Goal: Task Accomplishment & Management: Use online tool/utility

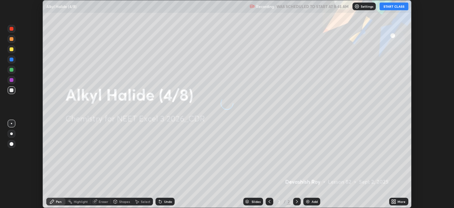
scroll to position [208, 454]
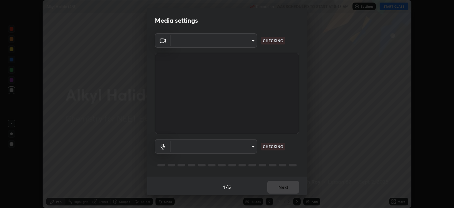
type input "052f9b30e05f62bb2e590cb50044ac96a00de3eab8a32c7a625fc31ec407be61"
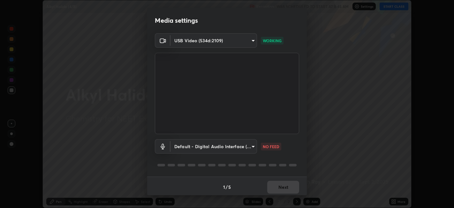
click at [242, 148] on body "Erase all Alkyl Halide (4/8) Recording WAS SCHEDULED TO START AT 8:45 AM Settin…" at bounding box center [227, 104] width 454 height 208
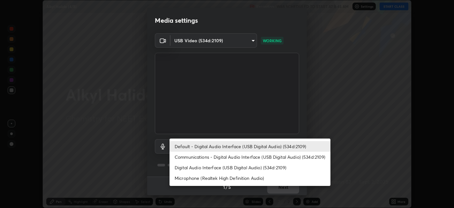
click at [258, 155] on li "Communications - Digital Audio Interface (USB Digital Audio) (534d:2109)" at bounding box center [250, 156] width 161 height 11
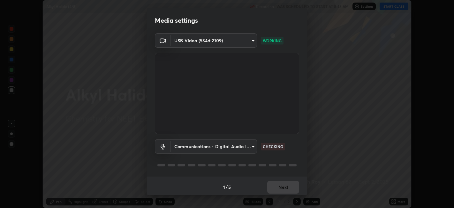
click at [249, 149] on body "Erase all Alkyl Halide (4/8) Recording WAS SCHEDULED TO START AT 8:45 AM Settin…" at bounding box center [227, 104] width 454 height 208
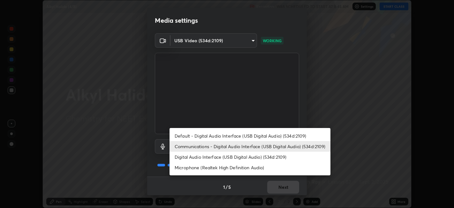
click at [252, 136] on li "Default - Digital Audio Interface (USB Digital Audio) (534d:2109)" at bounding box center [250, 135] width 161 height 11
type input "default"
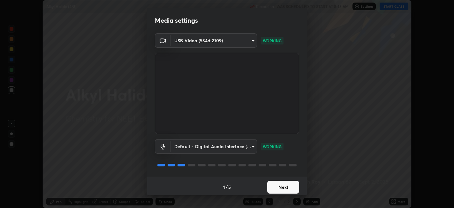
click at [281, 181] on button "Next" at bounding box center [283, 186] width 32 height 13
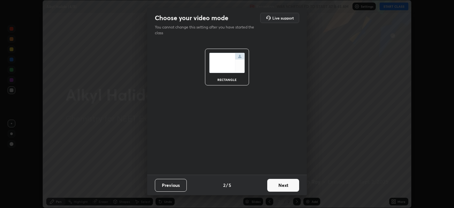
click at [280, 180] on button "Next" at bounding box center [283, 184] width 32 height 13
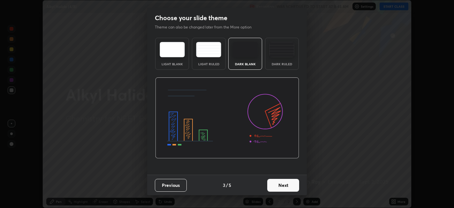
click at [279, 183] on button "Next" at bounding box center [283, 184] width 32 height 13
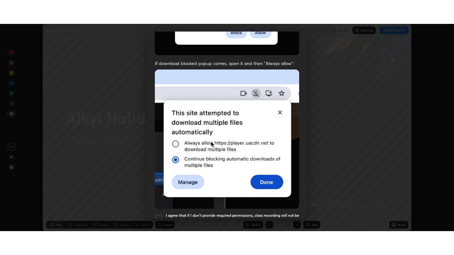
scroll to position [132, 0]
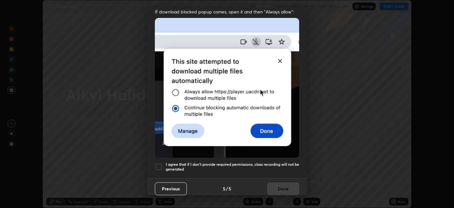
click at [159, 163] on div at bounding box center [159, 167] width 8 height 8
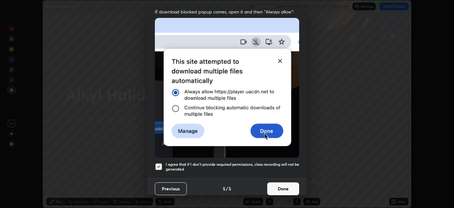
click at [284, 185] on button "Done" at bounding box center [283, 188] width 32 height 13
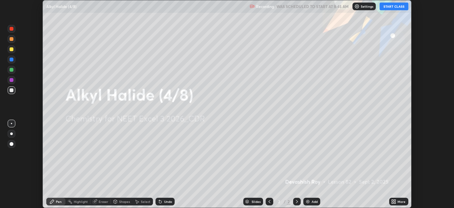
click at [389, 7] on button "START CLASS" at bounding box center [394, 7] width 29 height 8
click at [400, 201] on div "More" at bounding box center [402, 201] width 8 height 3
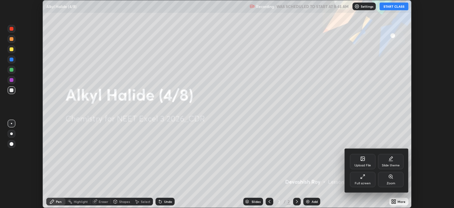
click at [359, 181] on div "Full screen" at bounding box center [363, 178] width 26 height 15
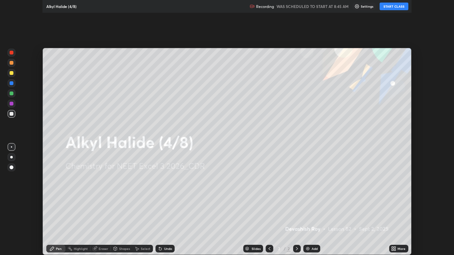
scroll to position [255, 454]
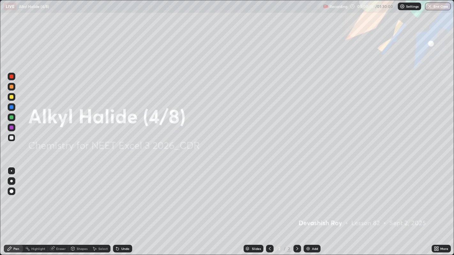
click at [312, 207] on div "Add" at bounding box center [315, 248] width 6 height 3
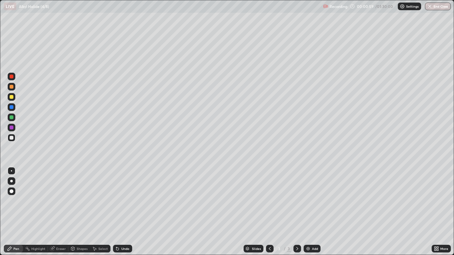
click at [13, 126] on div at bounding box center [12, 128] width 8 height 8
click at [13, 100] on div at bounding box center [12, 97] width 8 height 8
click at [12, 138] on div at bounding box center [12, 138] width 4 height 4
click at [80, 207] on div "Shapes" at bounding box center [82, 248] width 11 height 3
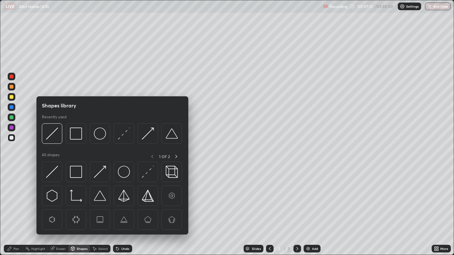
click at [94, 173] on img at bounding box center [100, 172] width 12 height 12
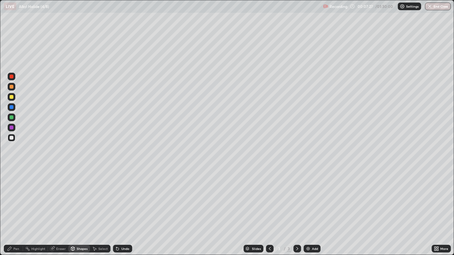
click at [15, 207] on div "Pen" at bounding box center [16, 248] width 6 height 3
click at [80, 207] on div "Shapes" at bounding box center [82, 248] width 11 height 3
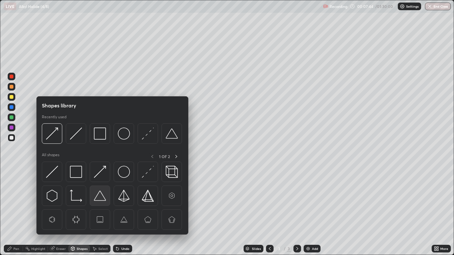
click at [100, 197] on img at bounding box center [100, 196] width 12 height 12
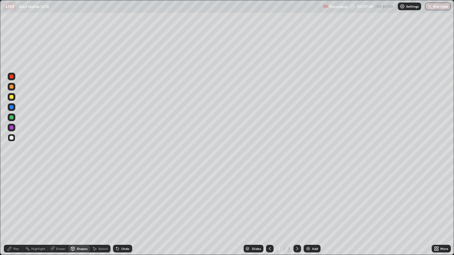
click at [14, 207] on div "Pen" at bounding box center [13, 249] width 19 height 8
click at [77, 207] on div "Shapes" at bounding box center [82, 248] width 11 height 3
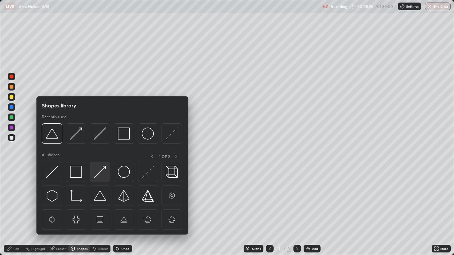
click at [95, 178] on img at bounding box center [100, 172] width 12 height 12
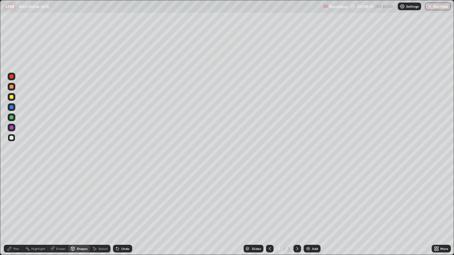
click at [122, 207] on div "Undo" at bounding box center [125, 248] width 8 height 3
click at [12, 207] on icon at bounding box center [9, 248] width 5 height 5
click at [34, 207] on div "Highlight" at bounding box center [38, 248] width 14 height 3
click at [13, 207] on div "Pen" at bounding box center [16, 248] width 6 height 3
click at [311, 207] on div "Add" at bounding box center [312, 249] width 17 height 8
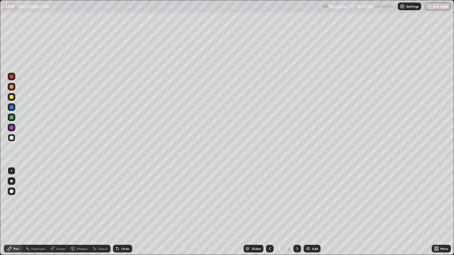
click at [59, 207] on div "Eraser" at bounding box center [61, 248] width 10 height 3
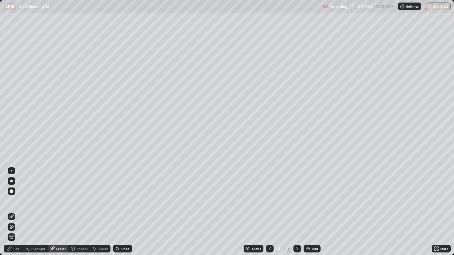
click at [14, 207] on div "Pen" at bounding box center [16, 248] width 6 height 3
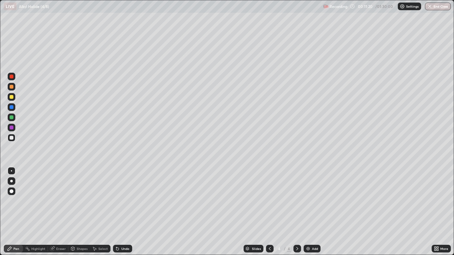
click at [268, 207] on icon at bounding box center [269, 248] width 5 height 5
click at [296, 207] on icon at bounding box center [297, 248] width 5 height 5
click at [269, 207] on icon at bounding box center [269, 248] width 5 height 5
click at [297, 207] on icon at bounding box center [297, 248] width 5 height 5
click at [269, 207] on icon at bounding box center [269, 248] width 5 height 5
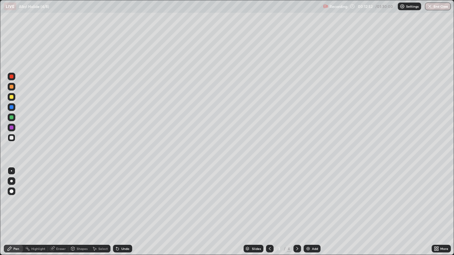
click at [296, 207] on icon at bounding box center [297, 248] width 5 height 5
click at [105, 207] on div "Select" at bounding box center [100, 249] width 20 height 8
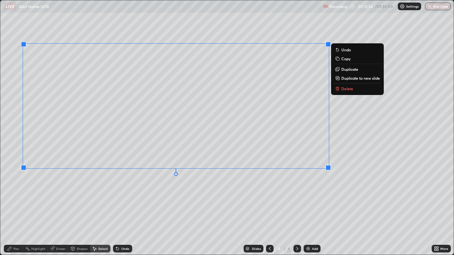
click at [350, 89] on p "Delete" at bounding box center [347, 88] width 12 height 5
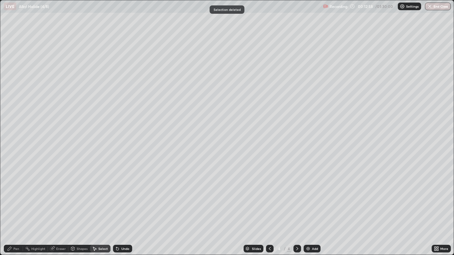
click at [267, 207] on div at bounding box center [270, 249] width 8 height 13
click at [299, 207] on div at bounding box center [297, 249] width 8 height 13
click at [12, 207] on div "Pen" at bounding box center [13, 249] width 19 height 8
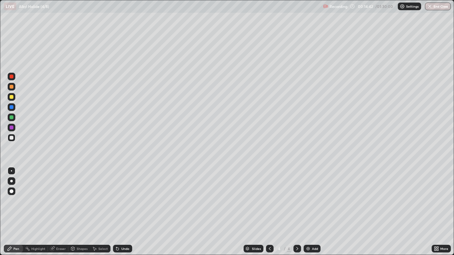
click at [11, 97] on div at bounding box center [12, 97] width 4 height 4
click at [13, 141] on div at bounding box center [12, 138] width 8 height 8
click at [122, 207] on div "Undo" at bounding box center [125, 248] width 8 height 3
click at [116, 207] on icon at bounding box center [116, 247] width 1 height 1
click at [119, 207] on div "Undo" at bounding box center [122, 249] width 19 height 8
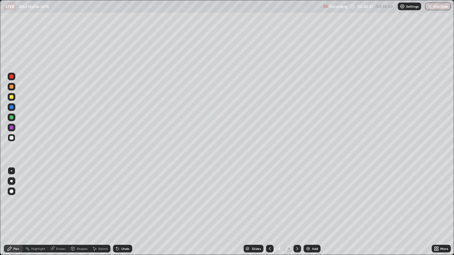
click at [116, 207] on icon at bounding box center [116, 247] width 1 height 1
click at [80, 207] on div "Shapes" at bounding box center [82, 248] width 11 height 3
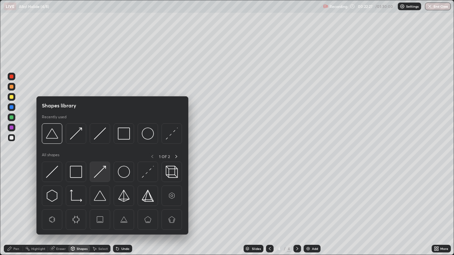
click at [98, 179] on div at bounding box center [100, 172] width 20 height 20
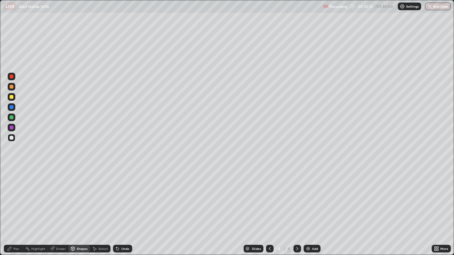
click at [124, 207] on div "Undo" at bounding box center [122, 249] width 19 height 8
click at [13, 207] on div "Pen" at bounding box center [13, 249] width 19 height 13
click at [128, 207] on div "Undo" at bounding box center [121, 249] width 22 height 13
click at [78, 207] on div "Shapes" at bounding box center [82, 248] width 11 height 3
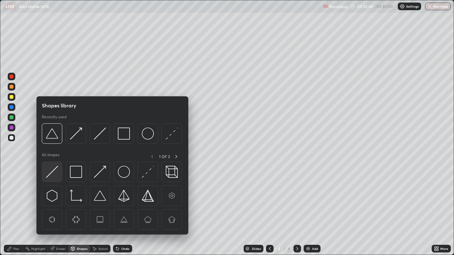
click at [54, 175] on img at bounding box center [52, 172] width 12 height 12
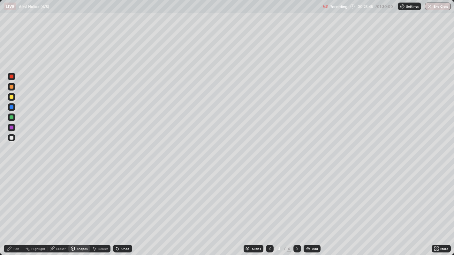
click at [78, 207] on div "Shapes" at bounding box center [82, 248] width 11 height 3
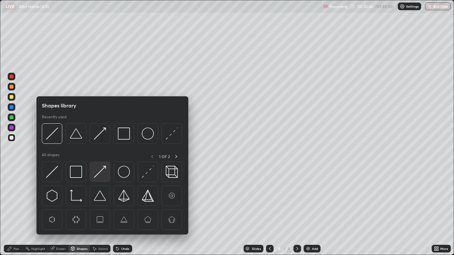
click at [101, 173] on img at bounding box center [100, 172] width 12 height 12
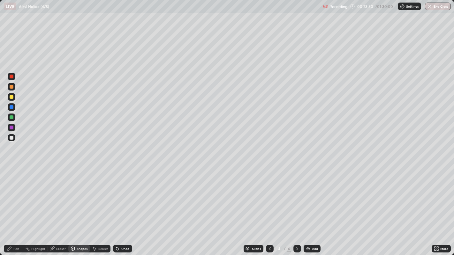
click at [14, 207] on div "Pen" at bounding box center [16, 248] width 6 height 3
click at [82, 207] on div "Shapes" at bounding box center [82, 248] width 11 height 3
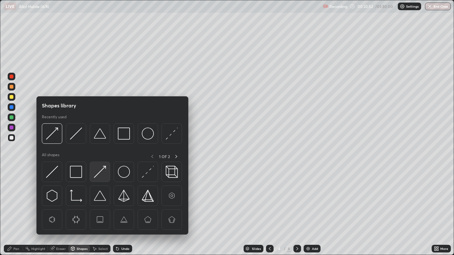
click at [102, 172] on img at bounding box center [100, 172] width 12 height 12
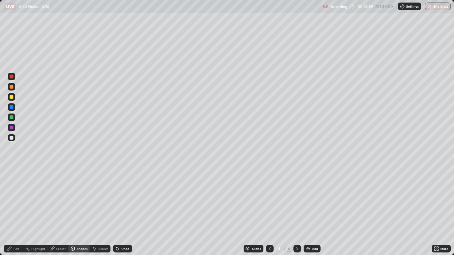
click at [124, 207] on div "Undo" at bounding box center [125, 248] width 8 height 3
click at [8, 207] on div "Pen" at bounding box center [13, 249] width 19 height 8
click at [119, 207] on div "Undo" at bounding box center [122, 249] width 19 height 8
click at [73, 207] on icon at bounding box center [73, 248] width 4 height 1
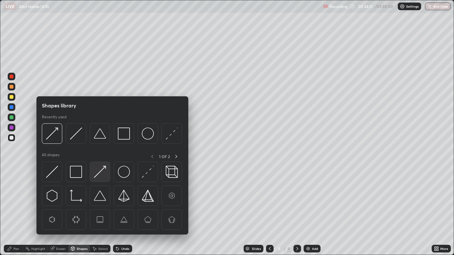
click at [102, 171] on img at bounding box center [100, 172] width 12 height 12
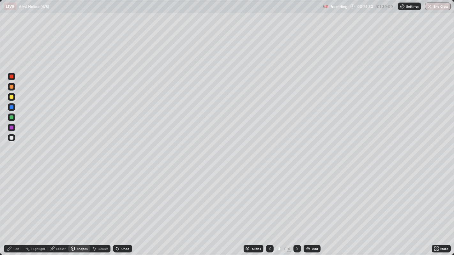
click at [12, 207] on icon at bounding box center [9, 248] width 5 height 5
click at [313, 207] on div "Add" at bounding box center [315, 248] width 6 height 3
click at [11, 96] on div at bounding box center [12, 97] width 4 height 4
click at [266, 207] on div at bounding box center [270, 249] width 8 height 8
click at [119, 207] on div "Undo" at bounding box center [122, 249] width 19 height 8
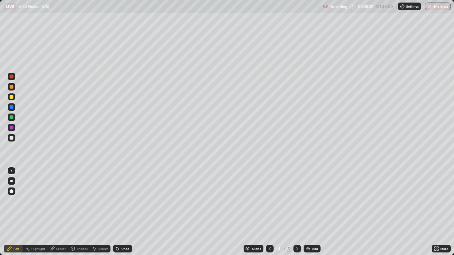
click at [120, 207] on div "Undo" at bounding box center [122, 249] width 19 height 8
click at [296, 207] on icon at bounding box center [297, 248] width 5 height 5
click at [13, 140] on div at bounding box center [12, 138] width 8 height 8
click at [78, 207] on div "Shapes" at bounding box center [82, 248] width 11 height 3
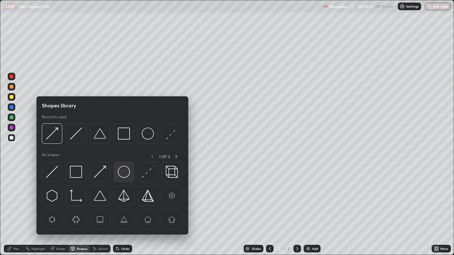
click at [118, 173] on img at bounding box center [124, 172] width 12 height 12
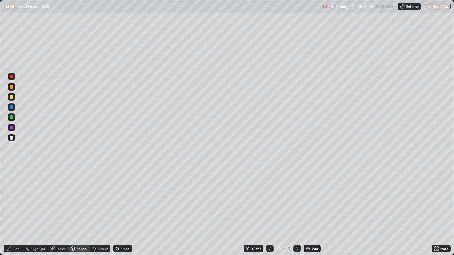
click at [123, 207] on div "Undo" at bounding box center [125, 248] width 8 height 3
click at [120, 207] on div "Undo" at bounding box center [122, 249] width 19 height 8
click at [77, 207] on div "Shapes" at bounding box center [79, 249] width 22 height 8
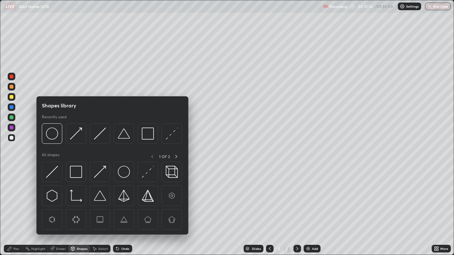
click at [51, 174] on img at bounding box center [52, 172] width 12 height 12
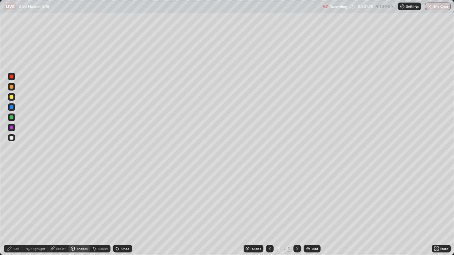
click at [10, 207] on icon at bounding box center [10, 249] width 4 height 4
click at [82, 207] on div "Shapes" at bounding box center [82, 248] width 11 height 3
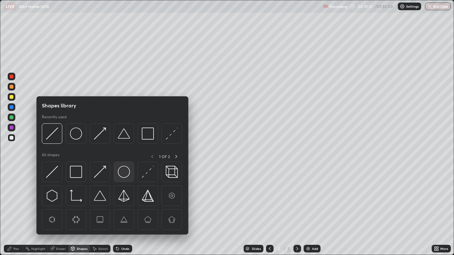
click at [118, 172] on img at bounding box center [124, 172] width 12 height 12
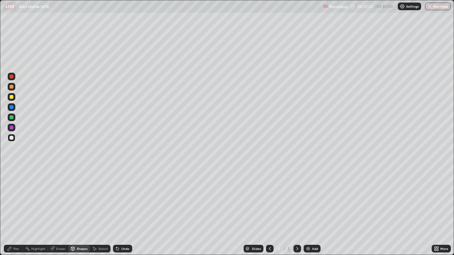
click at [94, 207] on icon at bounding box center [95, 249] width 4 height 4
click at [79, 207] on div "Shapes" at bounding box center [82, 248] width 11 height 3
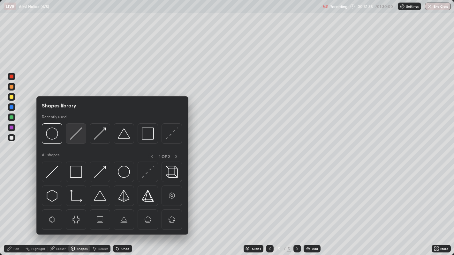
click at [70, 138] on img at bounding box center [76, 134] width 12 height 12
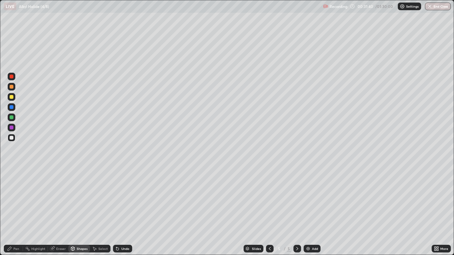
click at [9, 207] on icon at bounding box center [10, 249] width 4 height 4
click at [76, 207] on div "Shapes" at bounding box center [79, 249] width 22 height 8
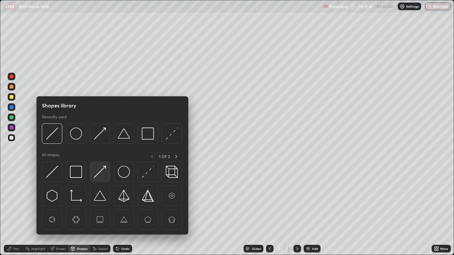
click at [96, 176] on img at bounding box center [100, 172] width 12 height 12
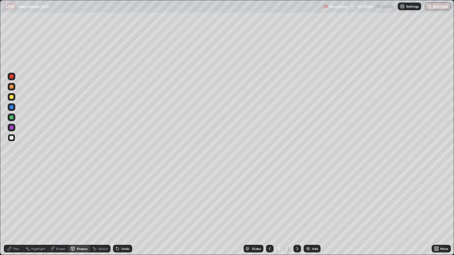
click at [12, 207] on div "Pen" at bounding box center [13, 249] width 19 height 8
click at [101, 207] on div "Select" at bounding box center [100, 249] width 20 height 8
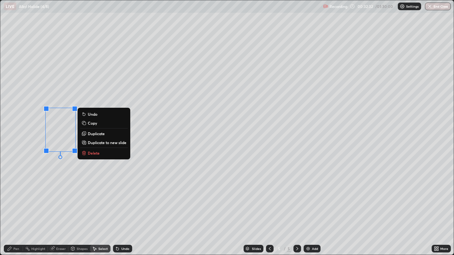
click at [29, 199] on div "0 ° Undo Copy Duplicate Duplicate to new slide Delete" at bounding box center [227, 127] width 454 height 255
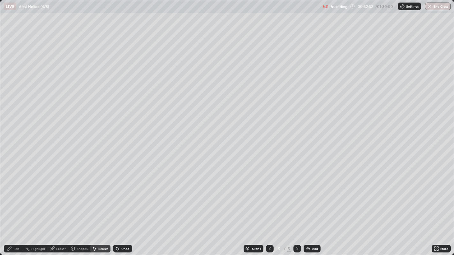
click at [11, 207] on icon at bounding box center [9, 248] width 5 height 5
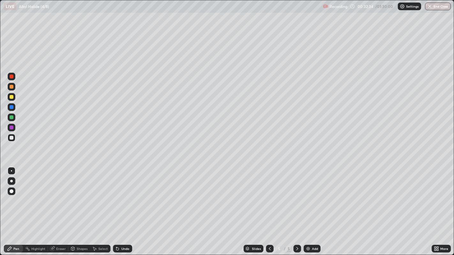
click at [60, 207] on div "Eraser" at bounding box center [61, 248] width 10 height 3
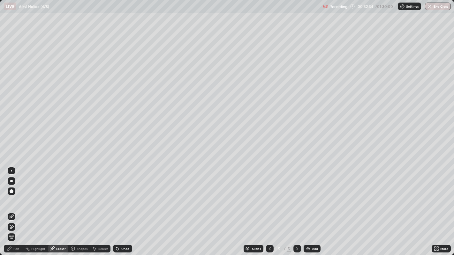
click at [82, 207] on div "Shapes" at bounding box center [82, 248] width 11 height 3
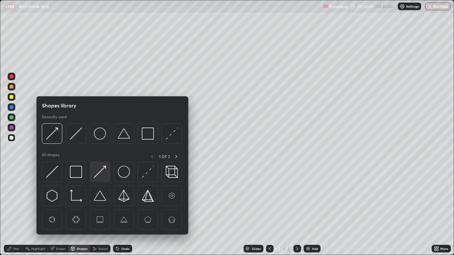
click at [98, 177] on img at bounding box center [100, 172] width 12 height 12
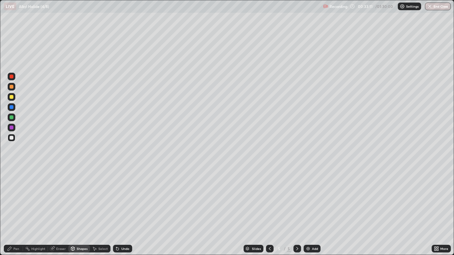
click at [117, 207] on div "Undo" at bounding box center [121, 249] width 22 height 13
click at [81, 207] on div "Shapes" at bounding box center [82, 248] width 11 height 3
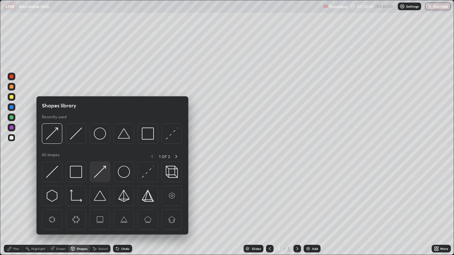
click at [99, 175] on img at bounding box center [100, 172] width 12 height 12
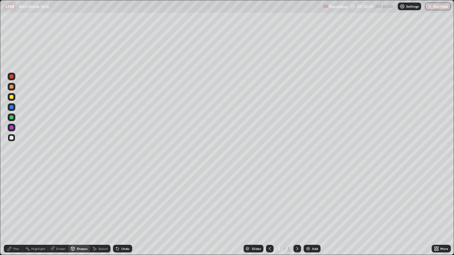
click at [81, 207] on div "Shapes" at bounding box center [79, 249] width 22 height 8
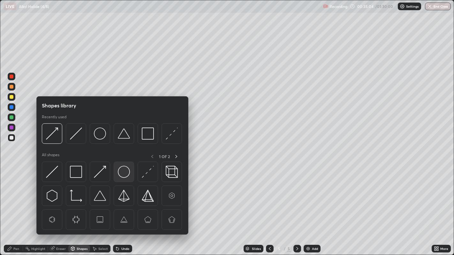
click at [124, 175] on img at bounding box center [124, 172] width 12 height 12
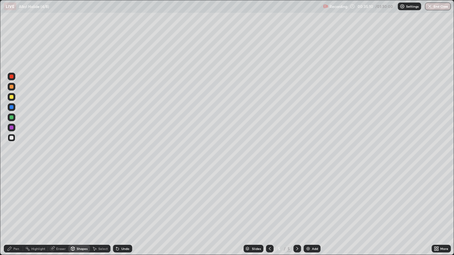
click at [77, 207] on div "Shapes" at bounding box center [82, 248] width 11 height 3
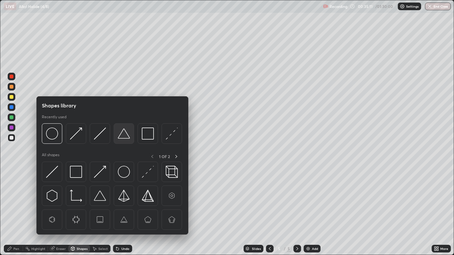
click at [122, 173] on img at bounding box center [124, 172] width 12 height 12
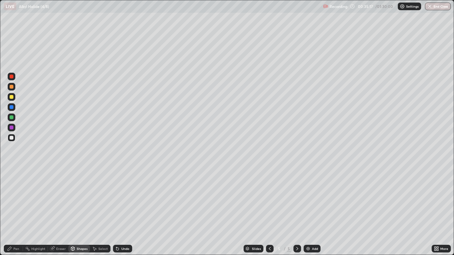
click at [124, 207] on div "Undo" at bounding box center [122, 249] width 19 height 8
click at [81, 207] on div "Shapes" at bounding box center [82, 248] width 11 height 3
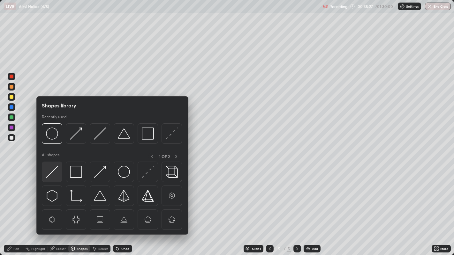
click at [51, 173] on img at bounding box center [52, 172] width 12 height 12
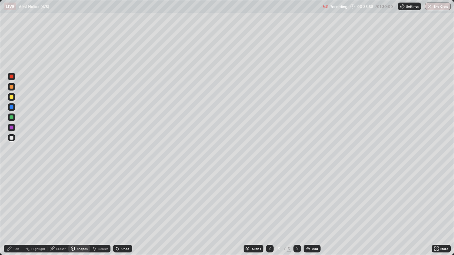
click at [78, 207] on div "Shapes" at bounding box center [82, 248] width 11 height 3
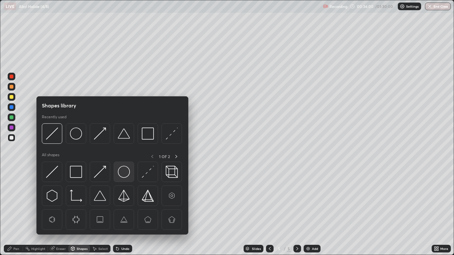
click at [125, 175] on img at bounding box center [124, 172] width 12 height 12
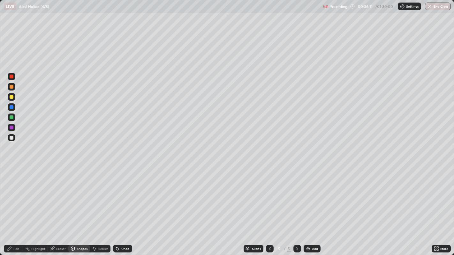
click at [119, 207] on icon at bounding box center [117, 248] width 5 height 5
click at [124, 207] on div "Undo" at bounding box center [125, 248] width 8 height 3
click at [125, 207] on div "Undo" at bounding box center [125, 248] width 8 height 3
click at [14, 207] on div "Pen" at bounding box center [16, 248] width 6 height 3
click at [79, 207] on div "Shapes" at bounding box center [82, 248] width 11 height 3
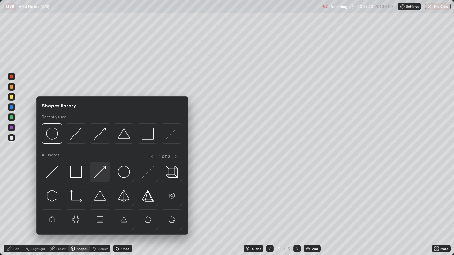
click at [98, 173] on img at bounding box center [100, 172] width 12 height 12
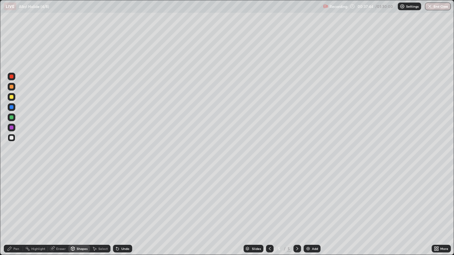
click at [122, 207] on div "Undo" at bounding box center [125, 248] width 8 height 3
click at [129, 207] on div "Undo" at bounding box center [122, 249] width 19 height 8
click at [121, 207] on div "Undo" at bounding box center [125, 248] width 8 height 3
click at [119, 207] on div "Undo" at bounding box center [122, 249] width 19 height 8
click at [17, 207] on div "Pen" at bounding box center [16, 248] width 6 height 3
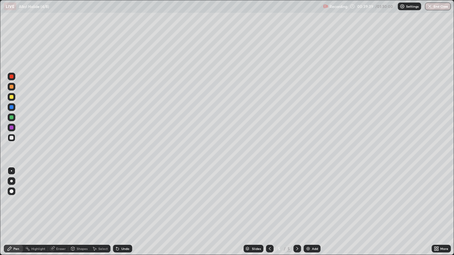
click at [127, 207] on div "Undo" at bounding box center [122, 249] width 19 height 8
click at [78, 207] on div "Shapes" at bounding box center [82, 248] width 11 height 3
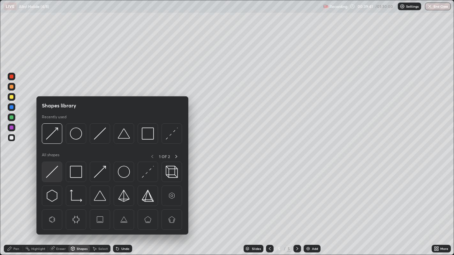
click at [51, 171] on img at bounding box center [52, 172] width 12 height 12
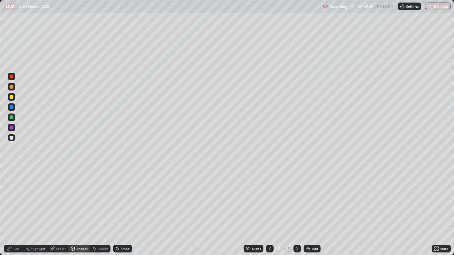
click at [11, 97] on div at bounding box center [12, 97] width 4 height 4
click at [11, 207] on icon at bounding box center [9, 248] width 5 height 5
click at [119, 207] on div "Undo" at bounding box center [122, 249] width 19 height 8
click at [121, 207] on div "Undo" at bounding box center [125, 248] width 8 height 3
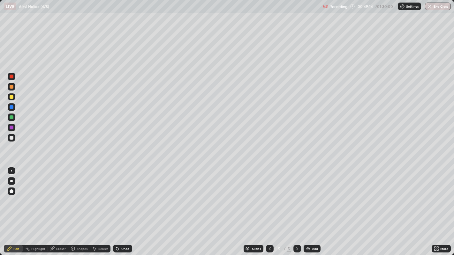
click at [119, 207] on div "Undo" at bounding box center [122, 249] width 19 height 8
click at [117, 207] on icon at bounding box center [117, 249] width 3 height 3
click at [118, 207] on icon at bounding box center [117, 248] width 5 height 5
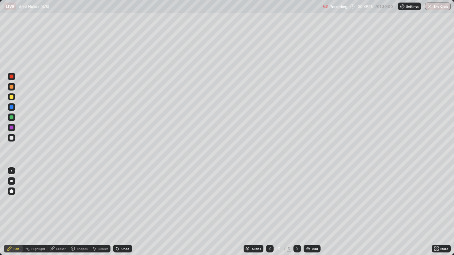
click at [118, 207] on icon at bounding box center [117, 248] width 5 height 5
click at [117, 207] on icon at bounding box center [117, 249] width 3 height 3
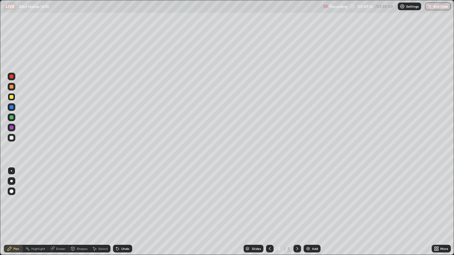
click at [117, 207] on icon at bounding box center [117, 249] width 3 height 3
click at [116, 207] on icon at bounding box center [117, 248] width 5 height 5
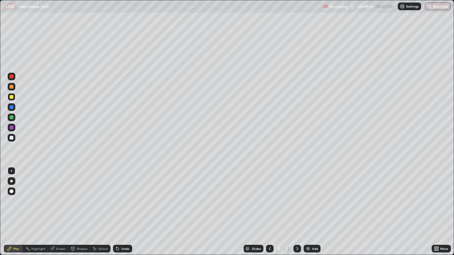
click at [116, 207] on icon at bounding box center [117, 248] width 5 height 5
click at [117, 207] on icon at bounding box center [117, 249] width 3 height 3
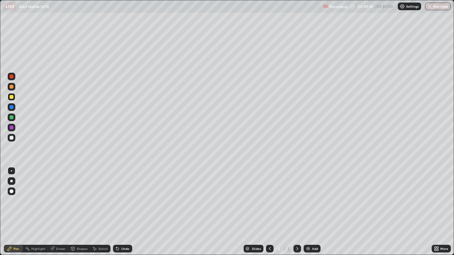
click at [117, 207] on icon at bounding box center [117, 249] width 3 height 3
click at [37, 207] on div "Highlight" at bounding box center [38, 248] width 14 height 3
click at [18, 207] on div "Pen" at bounding box center [16, 248] width 6 height 3
click at [12, 140] on div at bounding box center [12, 138] width 8 height 8
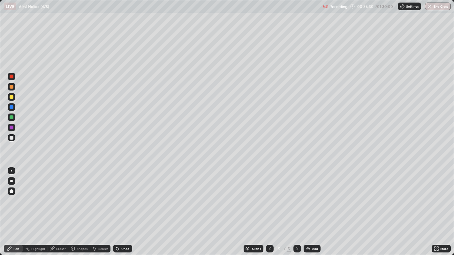
click at [293, 207] on div at bounding box center [297, 249] width 8 height 8
click at [306, 207] on img at bounding box center [308, 248] width 5 height 5
click at [125, 207] on div "Undo" at bounding box center [125, 248] width 8 height 3
click at [118, 207] on icon at bounding box center [117, 248] width 5 height 5
click at [117, 207] on icon at bounding box center [117, 248] width 5 height 5
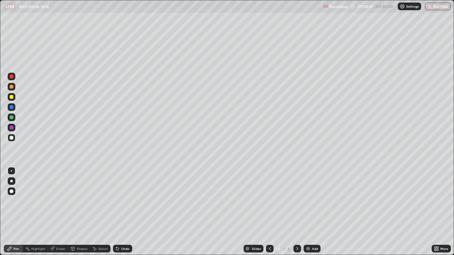
click at [117, 207] on icon at bounding box center [117, 248] width 5 height 5
click at [117, 207] on icon at bounding box center [117, 249] width 3 height 3
click at [118, 207] on icon at bounding box center [117, 248] width 5 height 5
click at [75, 207] on div "Shapes" at bounding box center [79, 249] width 22 height 8
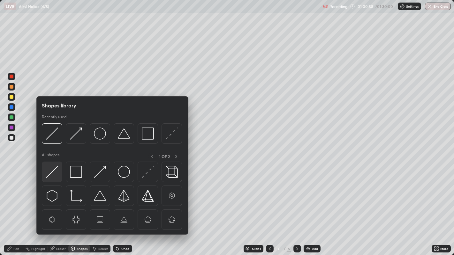
click at [57, 171] on img at bounding box center [52, 172] width 12 height 12
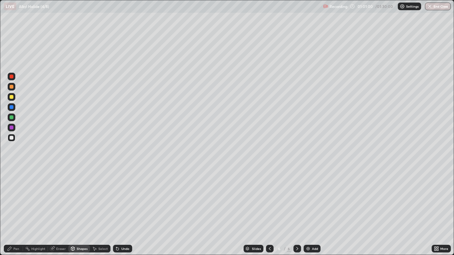
click at [13, 207] on div "Pen" at bounding box center [13, 249] width 19 height 8
click at [121, 207] on div "Undo" at bounding box center [125, 248] width 8 height 3
click at [59, 207] on div "Eraser" at bounding box center [61, 248] width 10 height 3
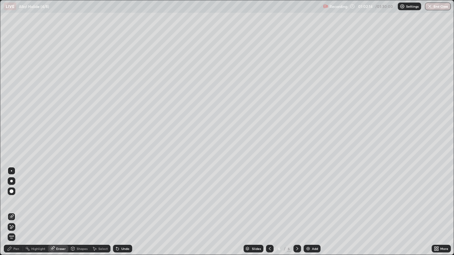
click at [12, 207] on icon at bounding box center [9, 248] width 5 height 5
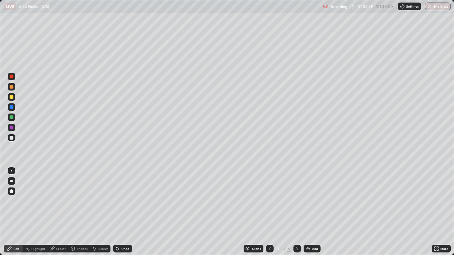
click at [14, 100] on div at bounding box center [12, 97] width 8 height 8
click at [130, 207] on div "Undo" at bounding box center [122, 249] width 19 height 8
click at [12, 138] on div at bounding box center [12, 138] width 4 height 4
click at [125, 207] on div "Undo" at bounding box center [125, 248] width 8 height 3
click at [314, 207] on div "Add" at bounding box center [315, 248] width 6 height 3
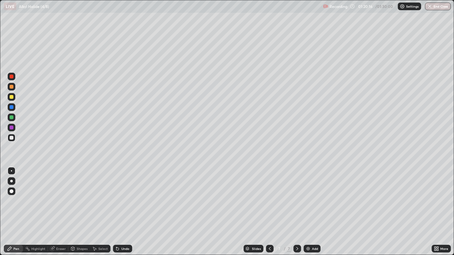
click at [433, 9] on button "End Class" at bounding box center [438, 7] width 26 height 8
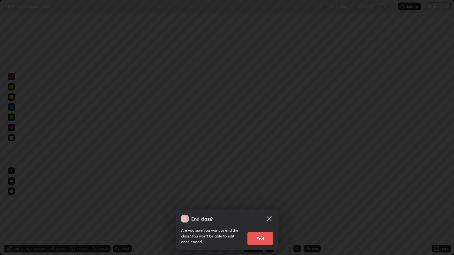
click at [255, 207] on button "End" at bounding box center [260, 238] width 26 height 13
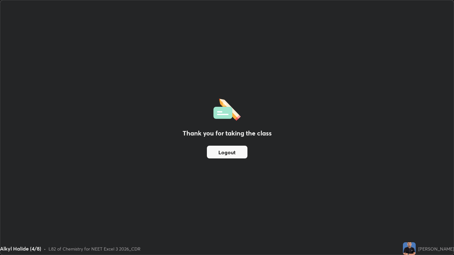
click at [228, 154] on button "Logout" at bounding box center [227, 152] width 41 height 13
